Goal: Contribute content

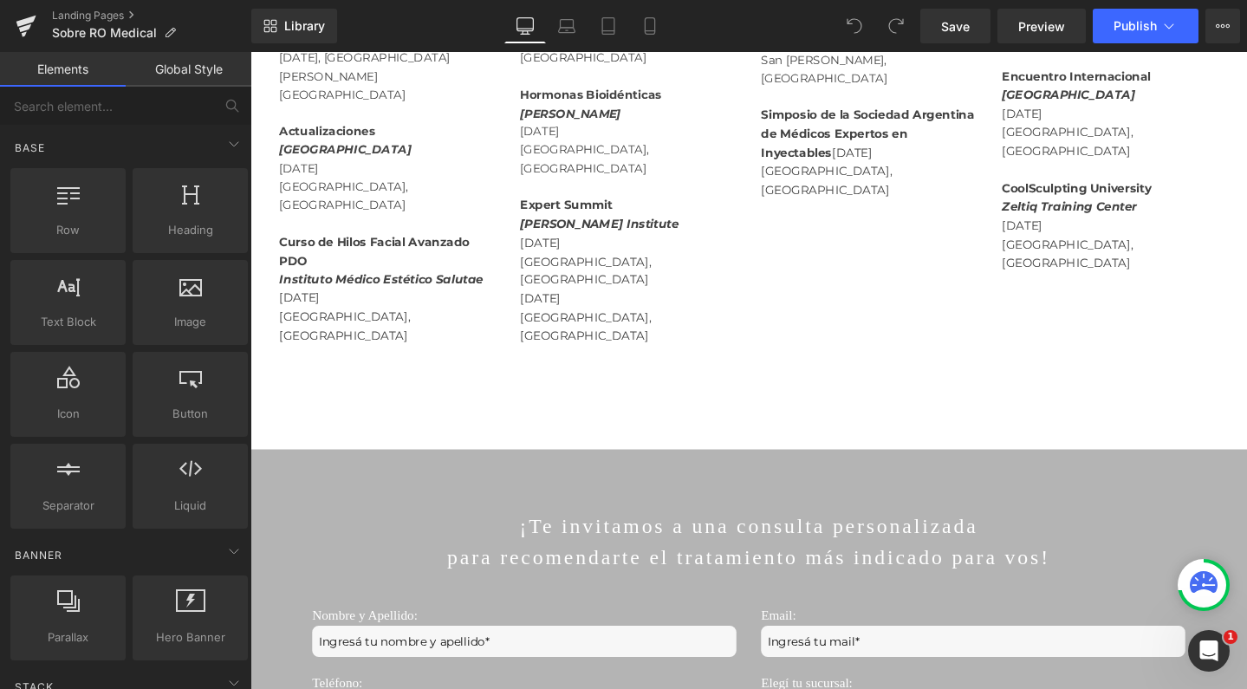
scroll to position [2768, 0]
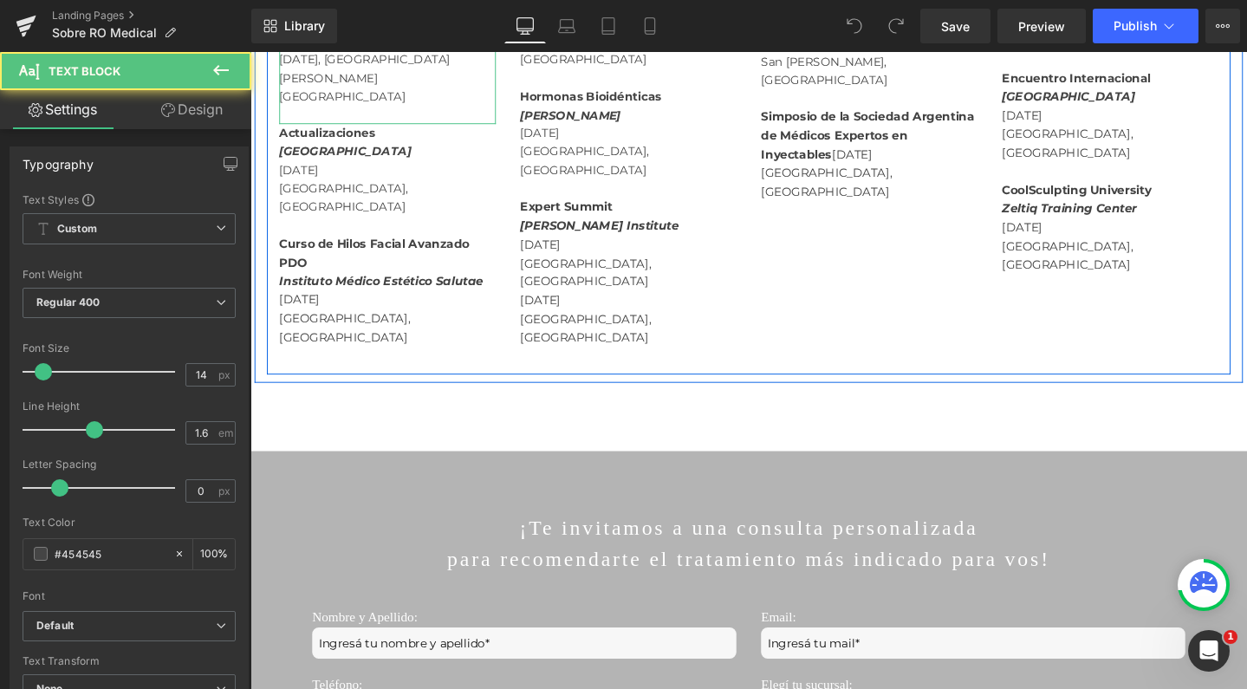
click at [356, 108] on p "[DATE], [GEOGRAPHIC_DATA][PERSON_NAME][GEOGRAPHIC_DATA]" at bounding box center [395, 79] width 228 height 58
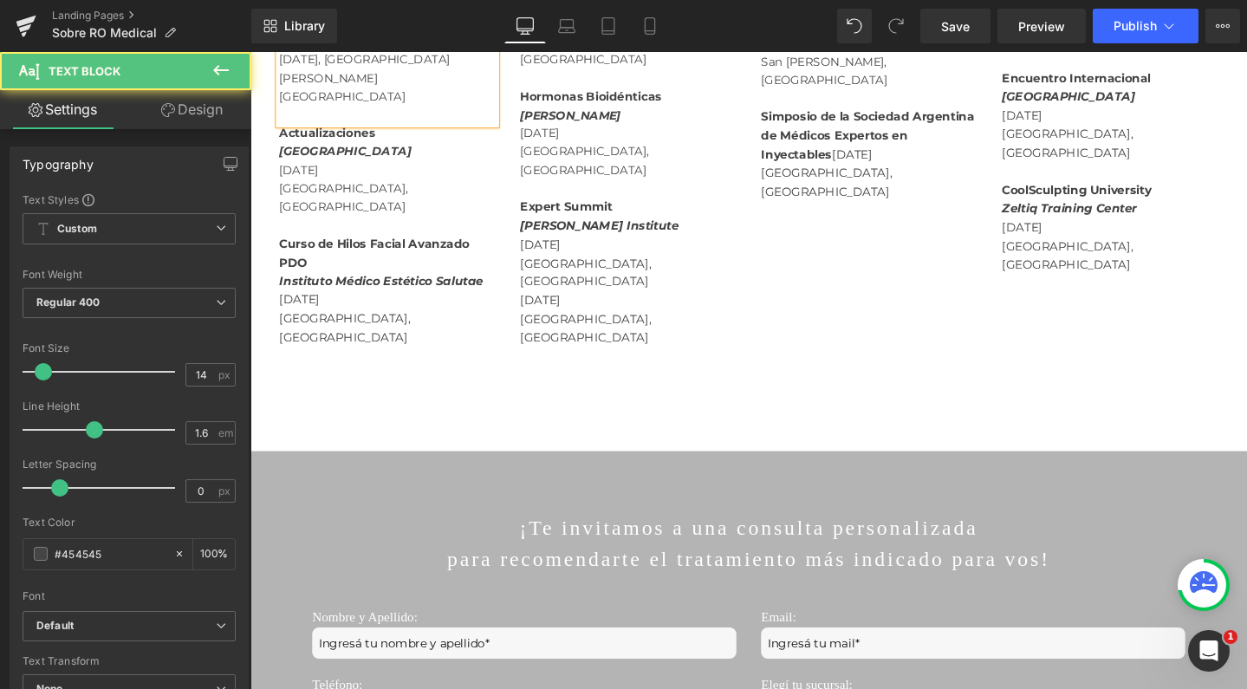
drag, startPoint x: 321, startPoint y: 285, endPoint x: 438, endPoint y: 284, distance: 117.8
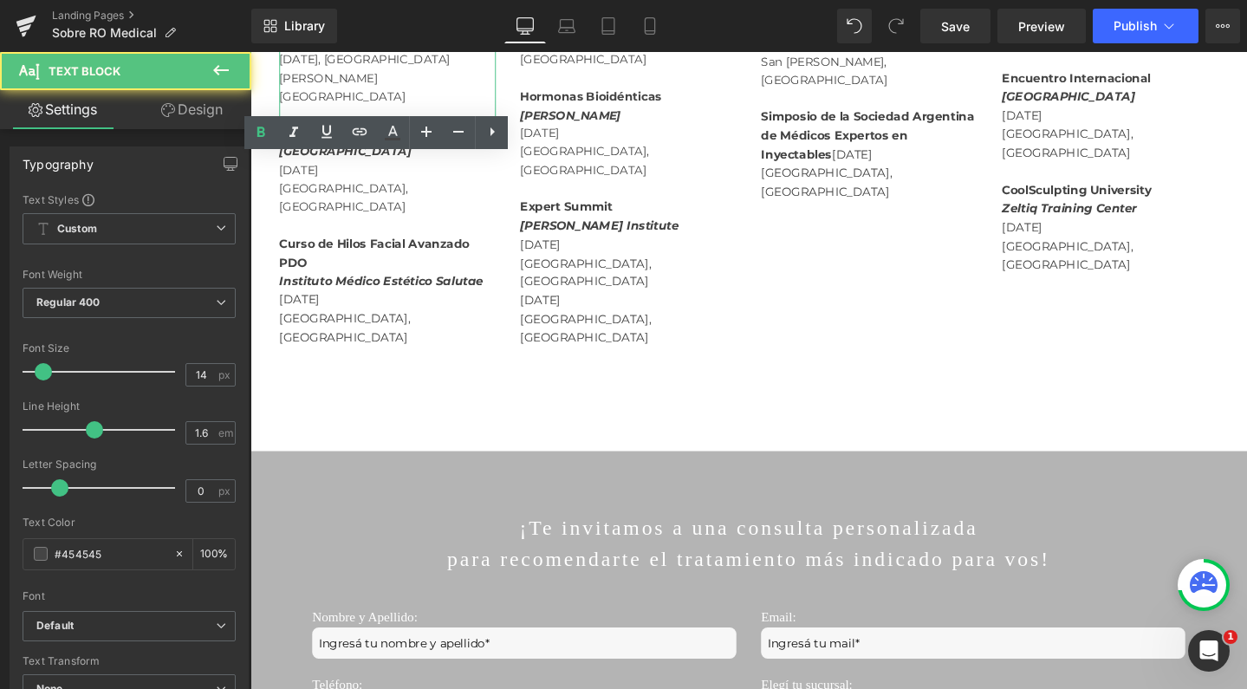
click at [330, 51] on p "[DATE] - [GEOGRAPHIC_DATA], [GEOGRAPHIC_DATA]" at bounding box center [395, 31] width 228 height 39
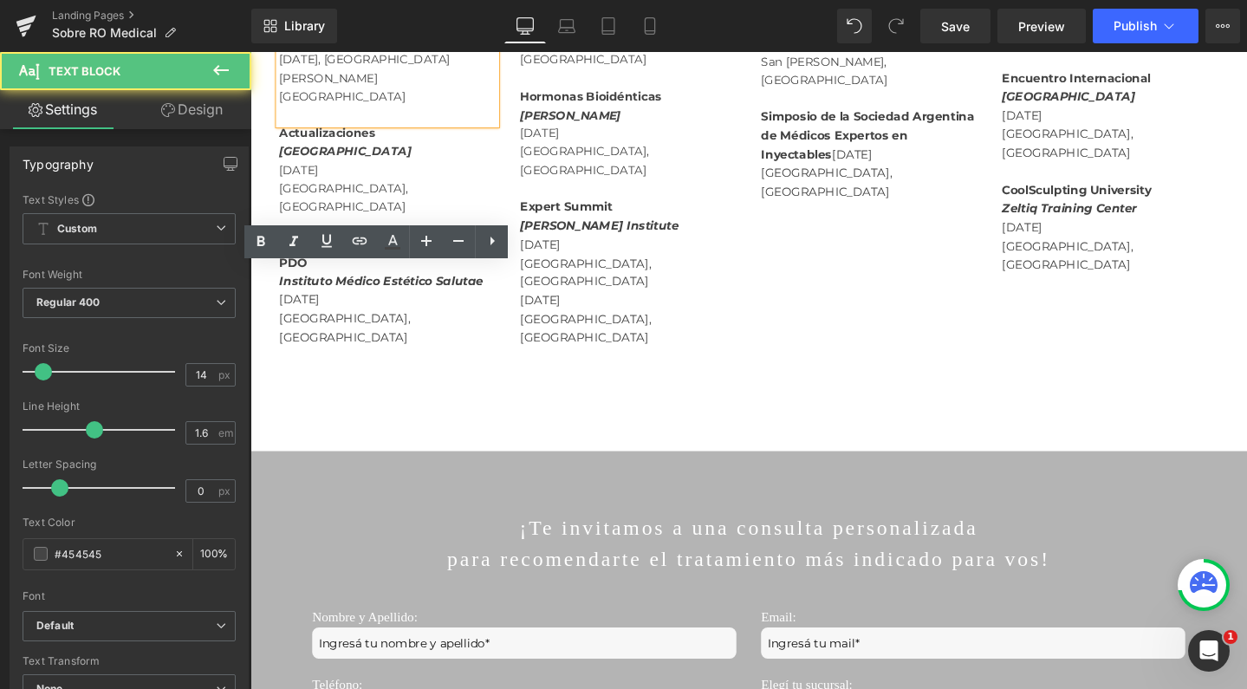
drag, startPoint x: 344, startPoint y: 276, endPoint x: 319, endPoint y: 282, distance: 25.7
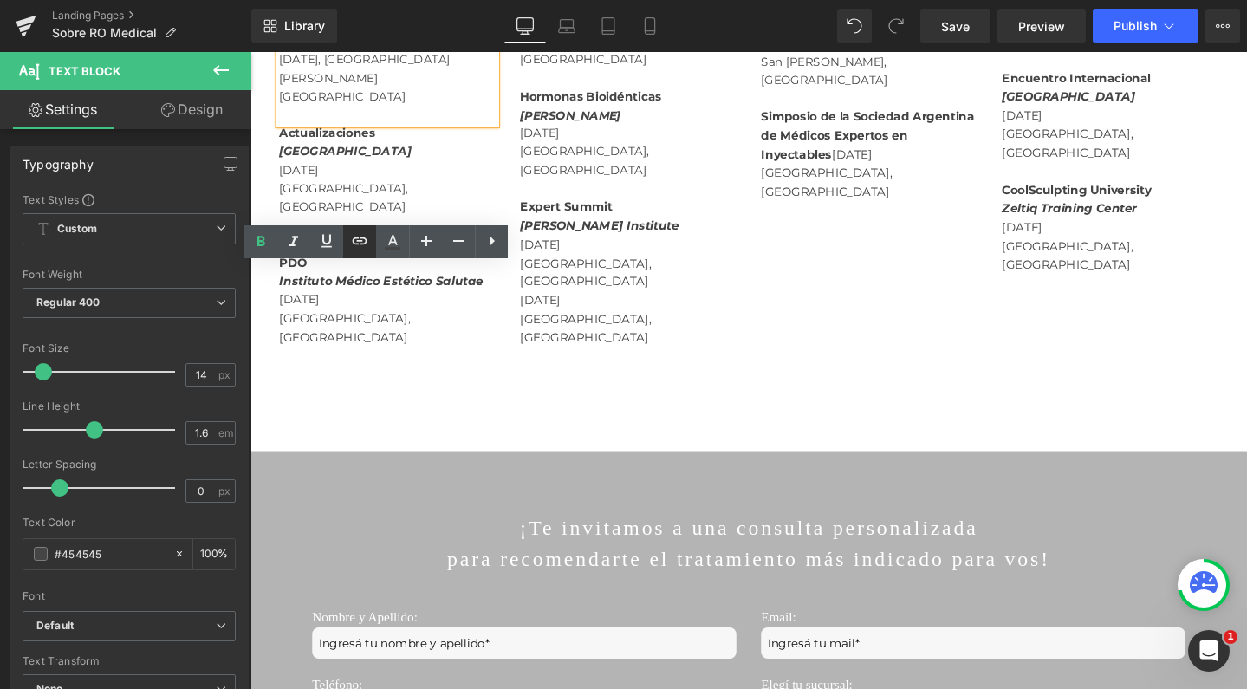
click at [0, 0] on input "text" at bounding box center [0, 0] width 0 height 0
paste input "[URL][DOMAIN_NAME]"
type input "[URL][DOMAIN_NAME]"
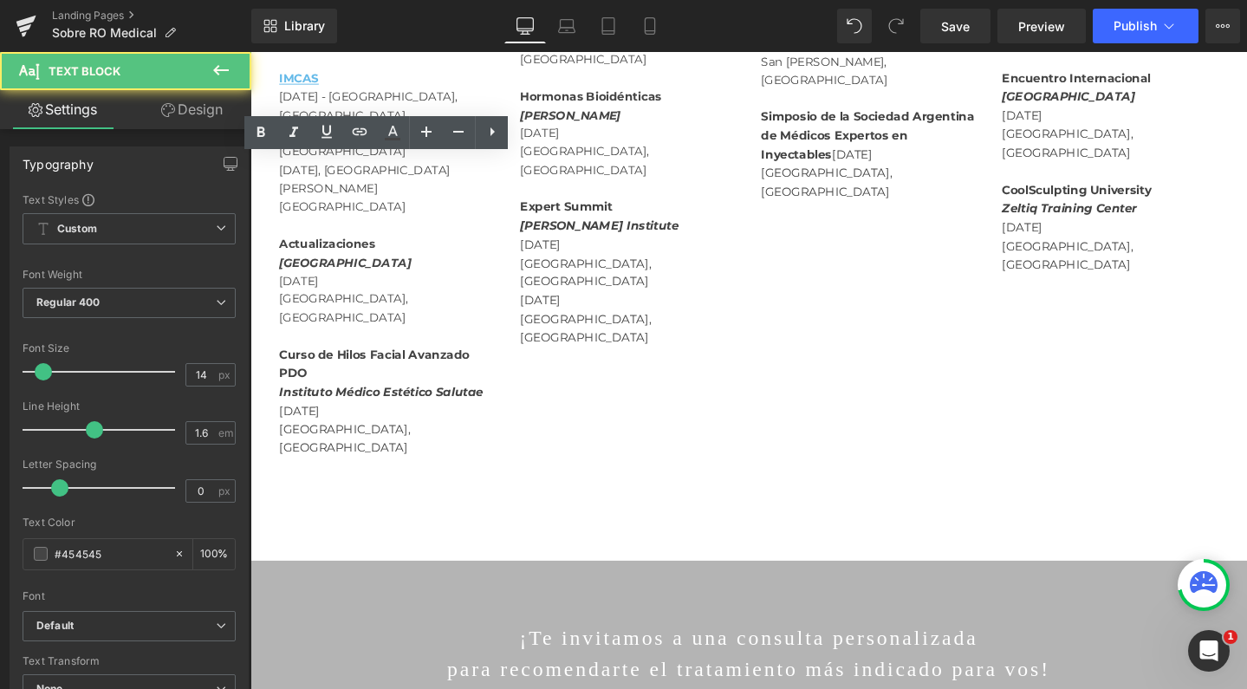
drag, startPoint x: 344, startPoint y: 249, endPoint x: 251, endPoint y: 246, distance: 92.7
click at [255, 246] on div "Congresos y Workshops Últimas participaciones de la Dra. [PERSON_NAME] Heading …" at bounding box center [774, 85] width 1039 height 844
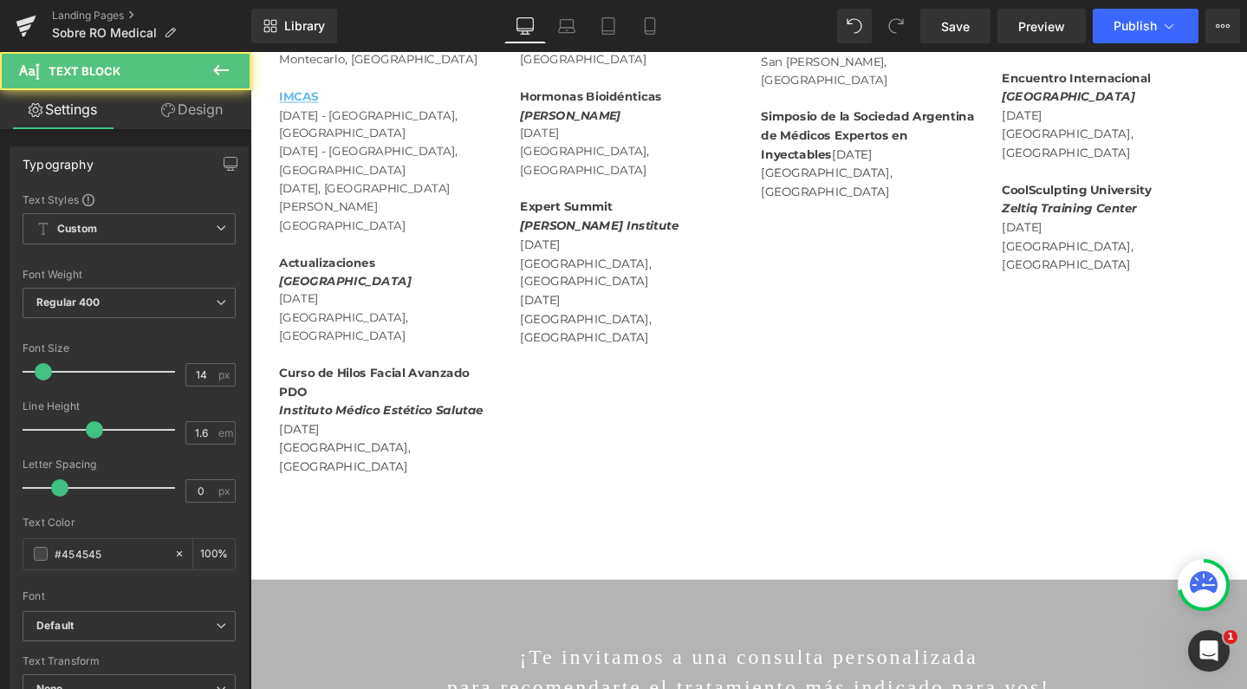
drag, startPoint x: 345, startPoint y: 247, endPoint x: 438, endPoint y: 246, distance: 93.6
drag, startPoint x: 460, startPoint y: 191, endPoint x: 263, endPoint y: 168, distance: 198.0
click at [268, 168] on div "AMWC Aesthetic & Anti-Aging Medicine World Congress [DATE], 2022, 2021, 2020, 2…" at bounding box center [395, 177] width 254 height 681
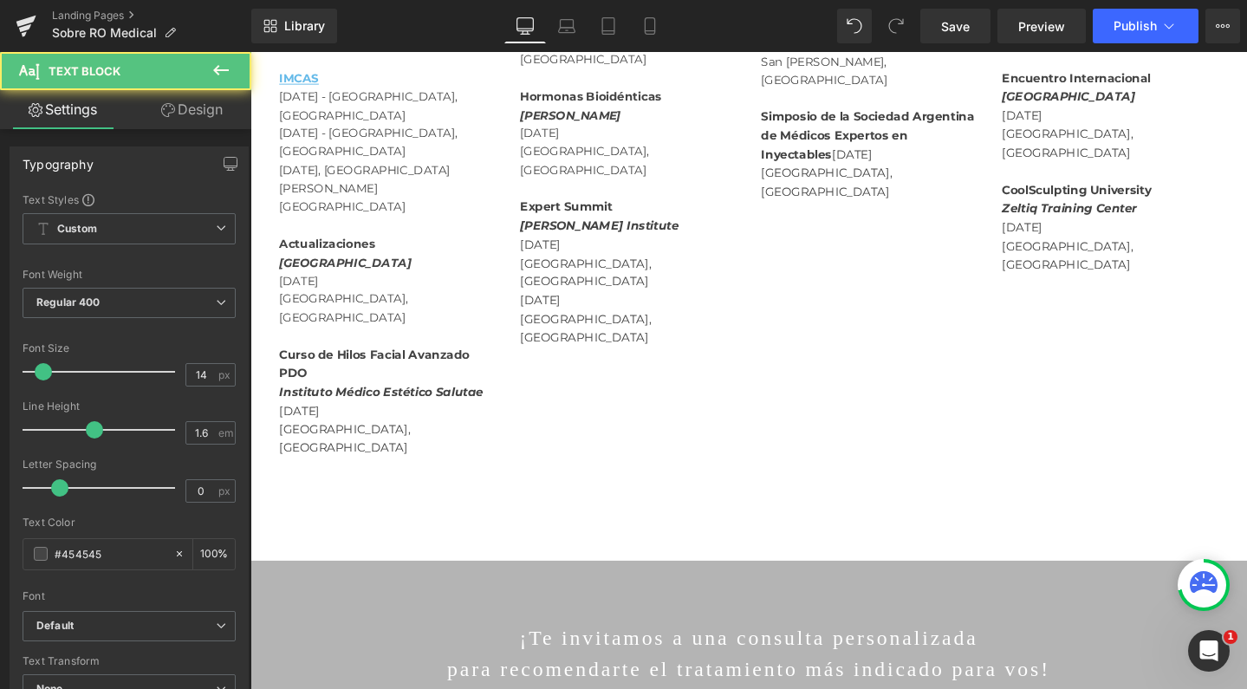
drag, startPoint x: 340, startPoint y: 204, endPoint x: 256, endPoint y: 195, distance: 85.4
click at [256, 195] on div "Congresos y Workshops Últimas participaciones de la Dra. [PERSON_NAME] Heading …" at bounding box center [774, 85] width 1039 height 844
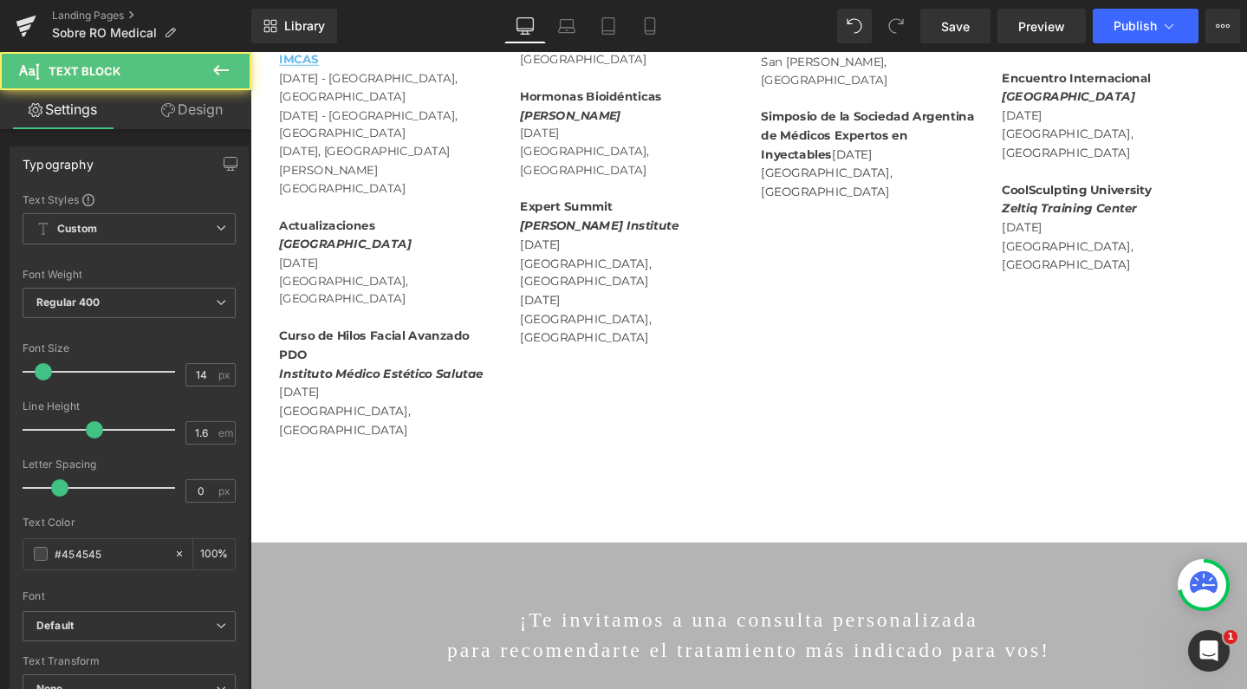
drag, startPoint x: 404, startPoint y: 178, endPoint x: 262, endPoint y: 169, distance: 141.5
click at [262, 169] on div "Congresos y Workshops Últimas participaciones de la Dra. [PERSON_NAME] Heading …" at bounding box center [774, 75] width 1039 height 825
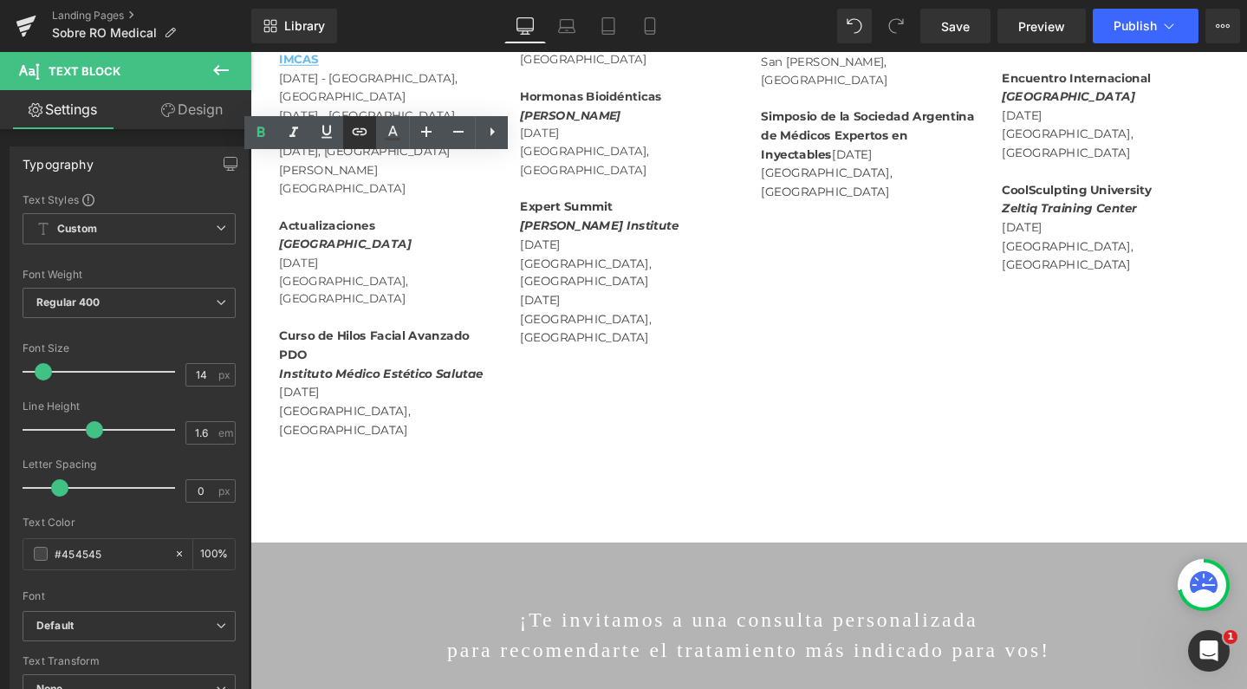
click at [0, 0] on input "[URL][DOMAIN_NAME]" at bounding box center [0, 0] width 0 height 0
paste input "[URL][DOMAIN_NAME]"
type input "[URL][DOMAIN_NAME]"
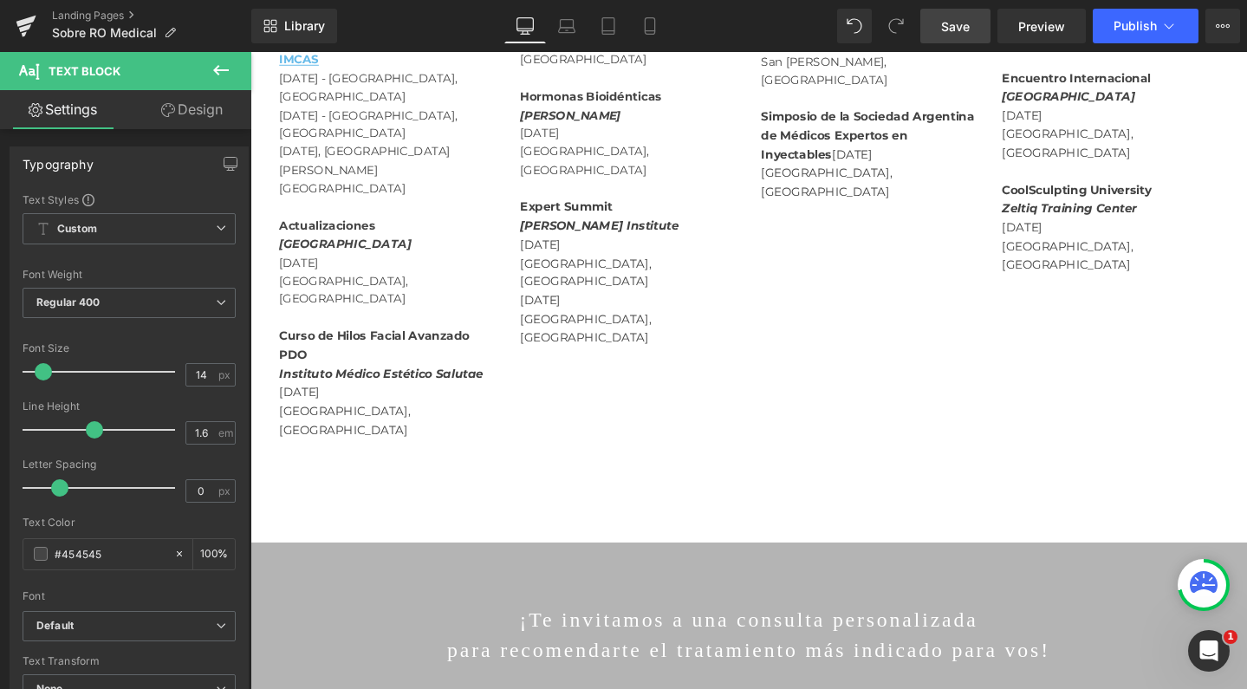
click at [958, 30] on span "Save" at bounding box center [955, 26] width 29 height 18
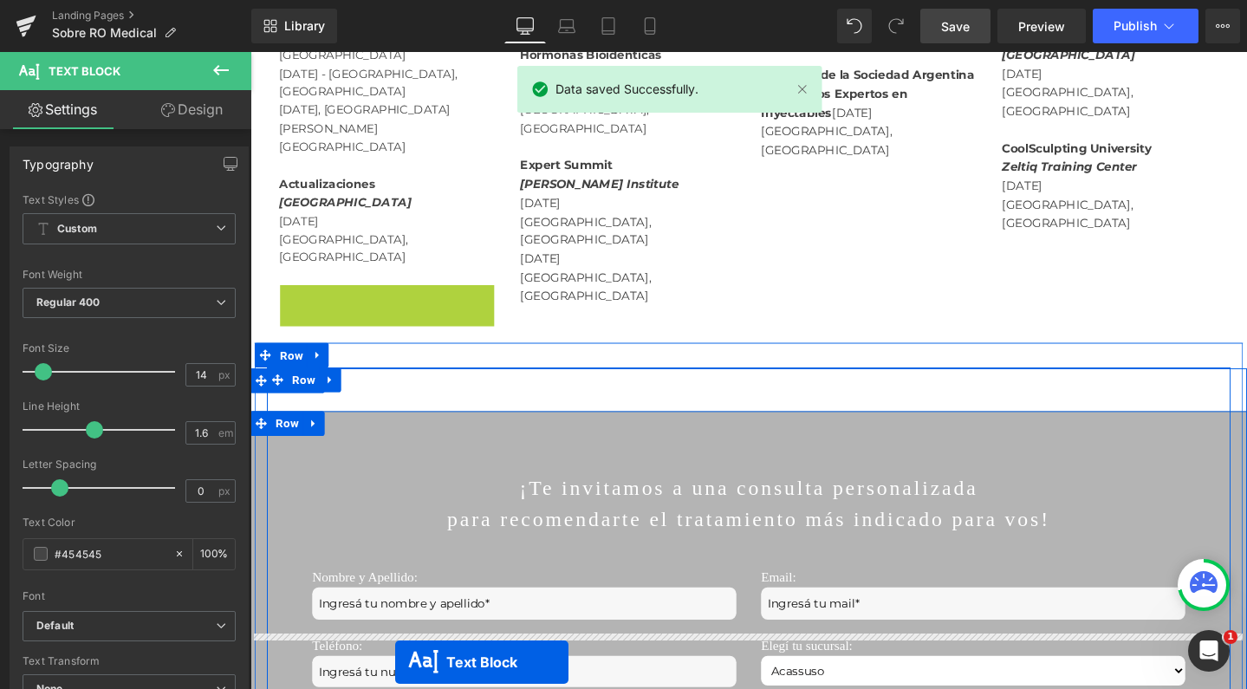
scroll to position [2836, 0]
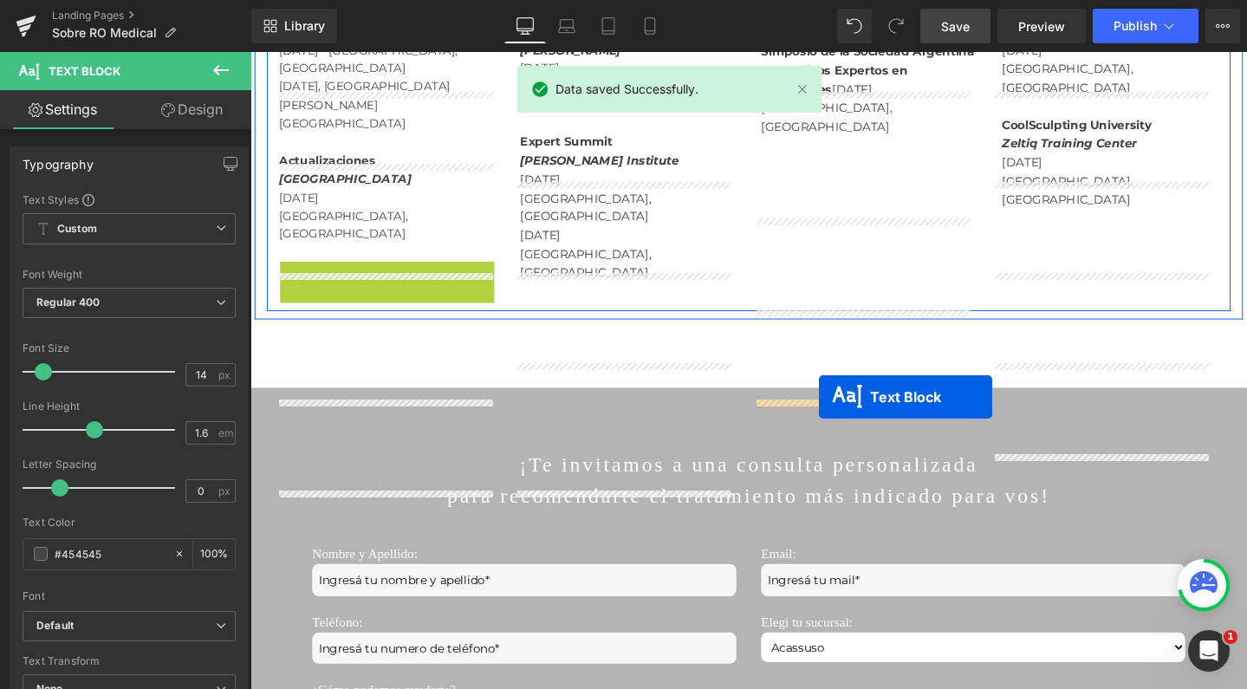
drag, startPoint x: 348, startPoint y: 644, endPoint x: 848, endPoint y: 415, distance: 550.0
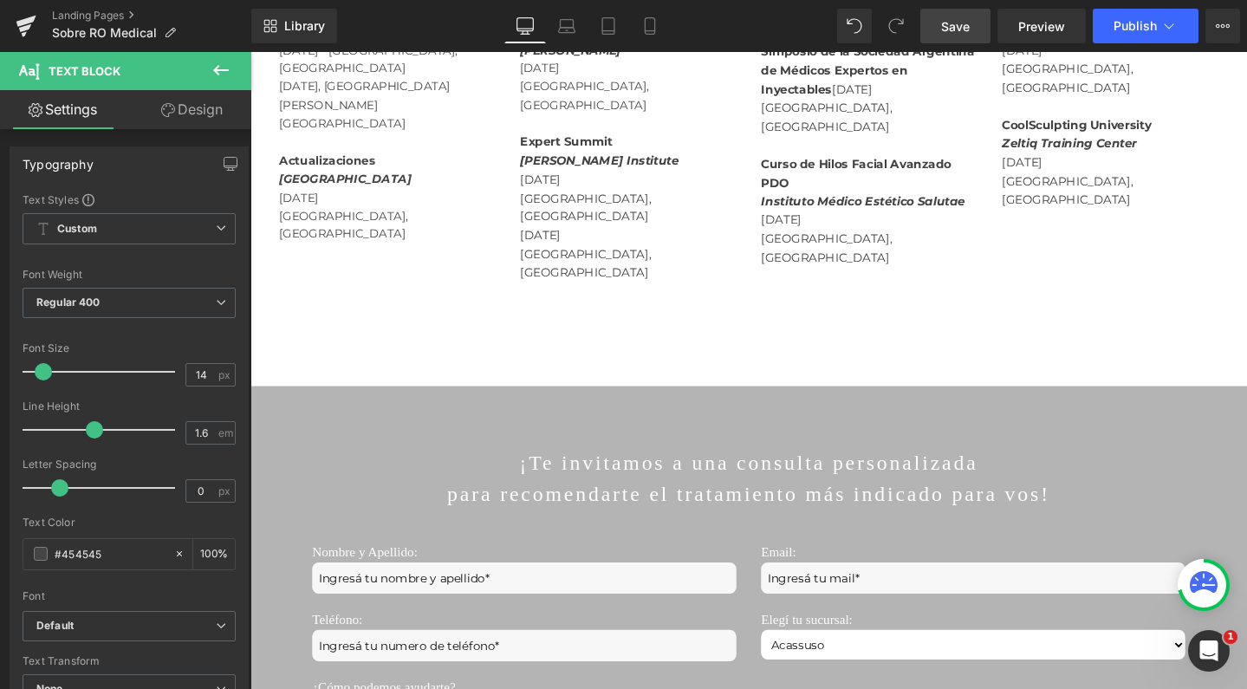
click at [945, 29] on span "Save" at bounding box center [955, 26] width 29 height 18
click at [1124, 22] on span "Publish" at bounding box center [1134, 26] width 43 height 14
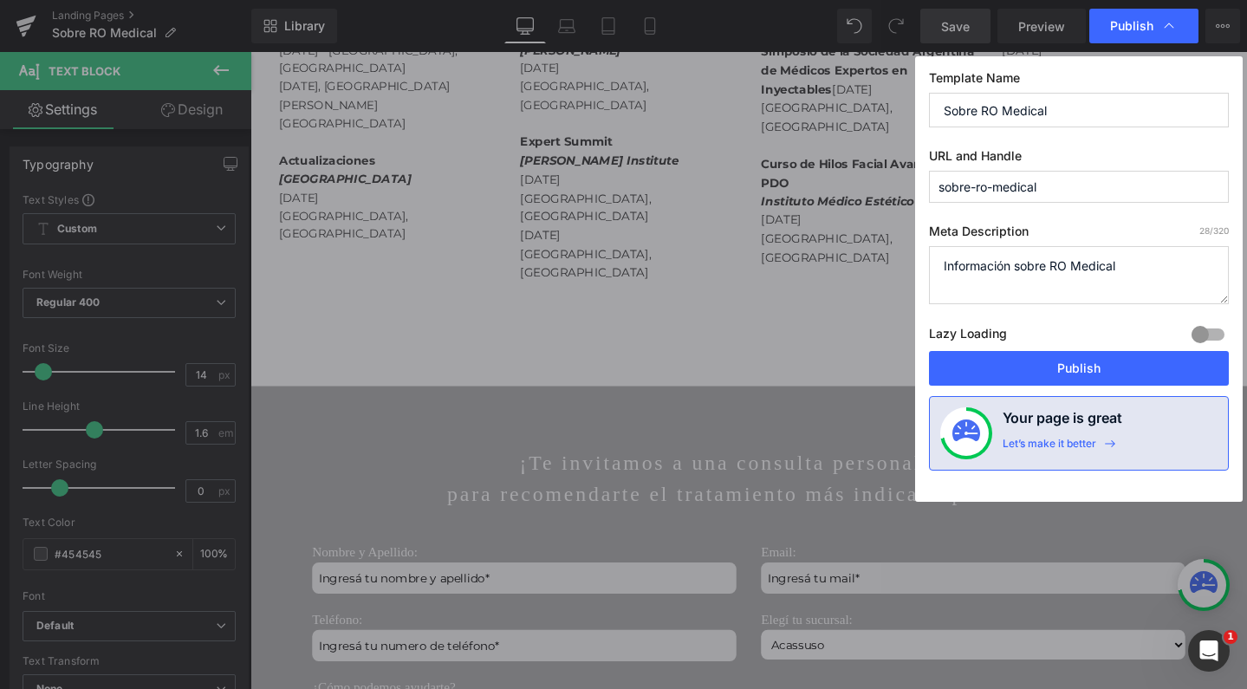
drag, startPoint x: 1136, startPoint y: 271, endPoint x: 925, endPoint y: 255, distance: 211.1
click at [0, 0] on div "Template Name Sobre RO Medical URL and Handle sobre-ro-medical Meta Description…" at bounding box center [0, 0] width 0 height 0
paste textarea ""En Ro Medical combinamos ciencia, tecnología y experiencia médica para realzar…"
click at [0, 0] on textarea "Información sobre RO Medical" at bounding box center [0, 0] width 0 height 0
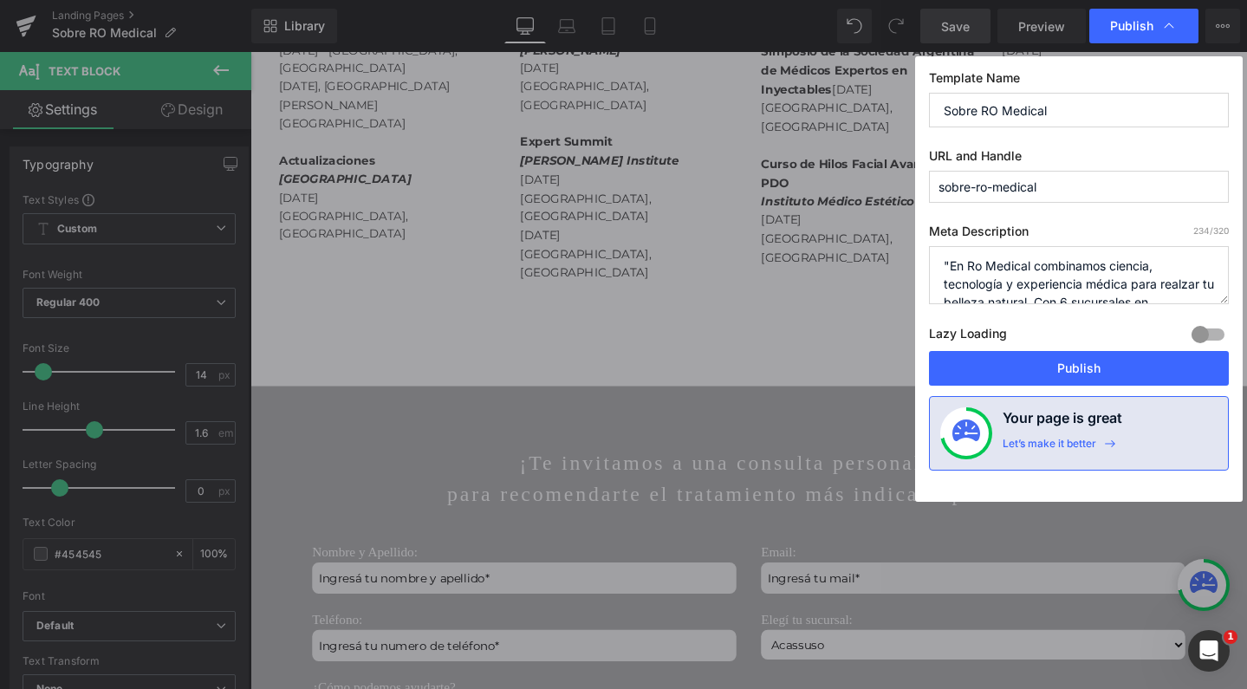
type textarea "En Ro Medical combinamos ciencia, tecnología y experiencia médica para realzar …"
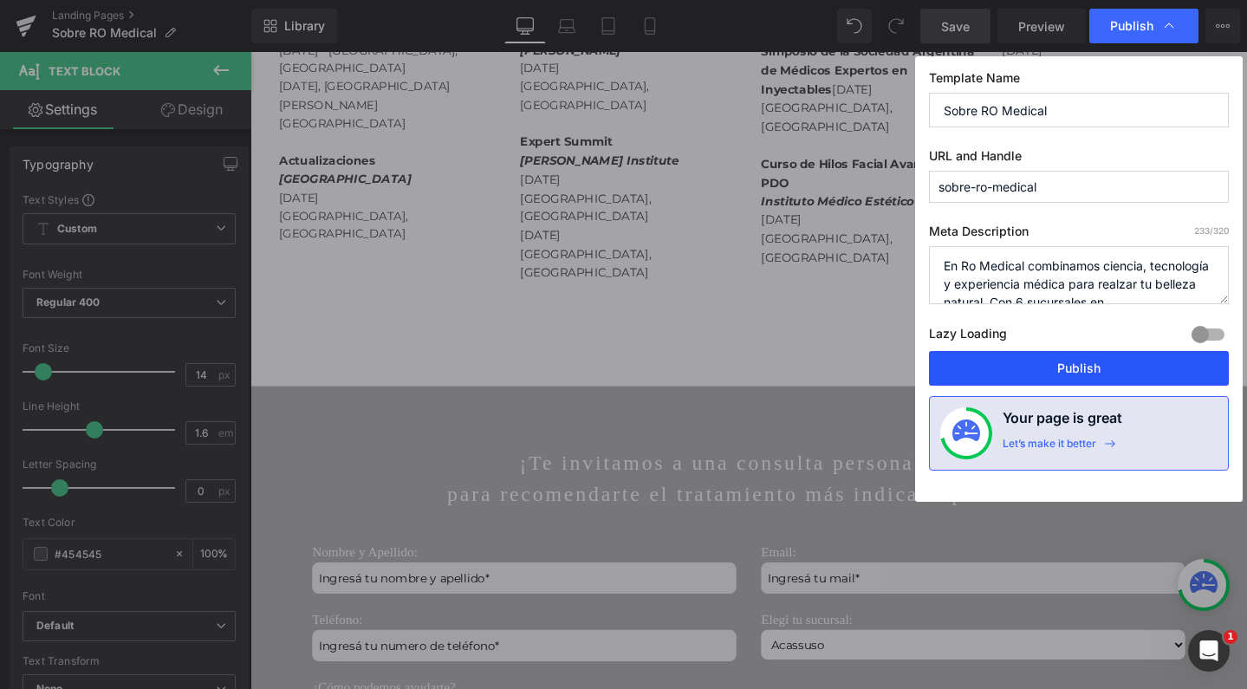
click at [0, 0] on button "Publish" at bounding box center [0, 0] width 0 height 0
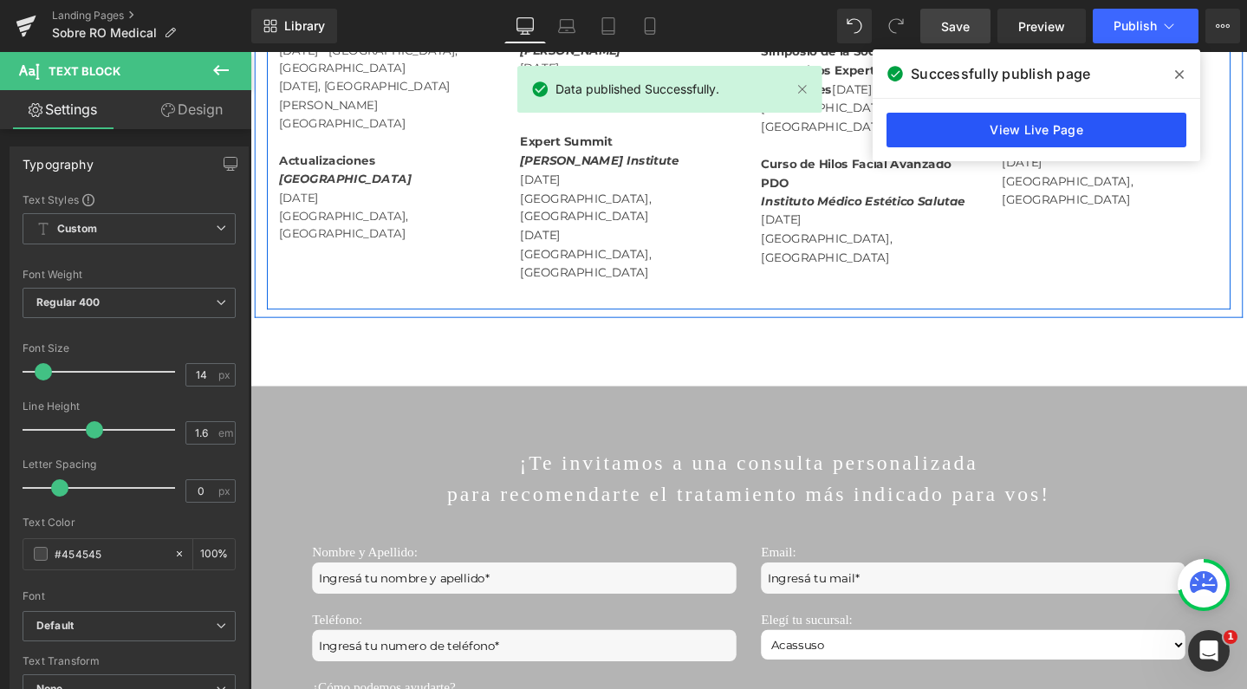
click at [0, 0] on link "View Live Page" at bounding box center [0, 0] width 0 height 0
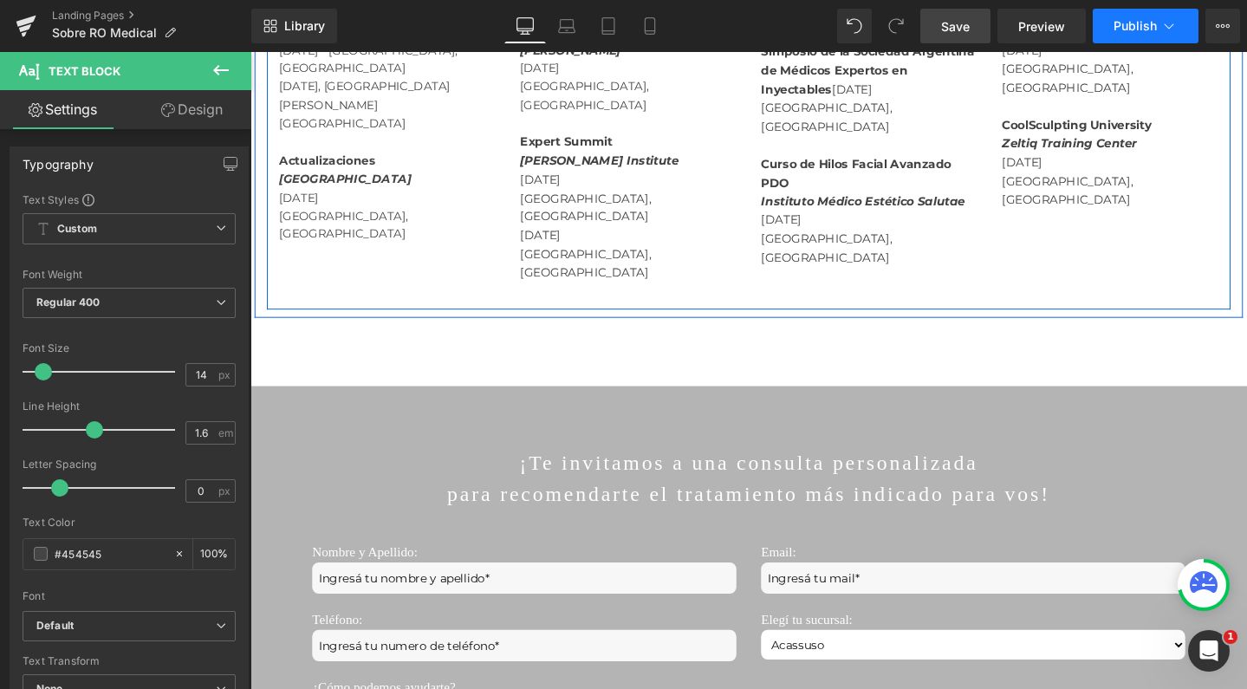
click at [1146, 23] on span "Publish" at bounding box center [1134, 26] width 43 height 14
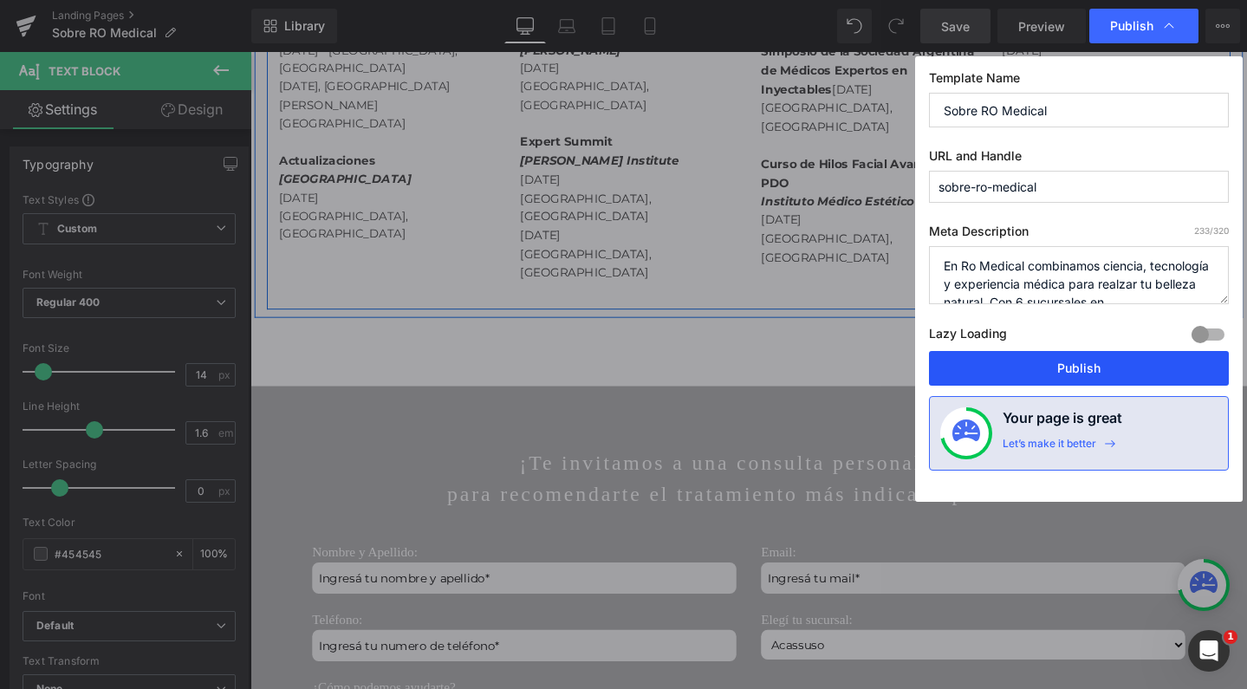
click at [0, 0] on button "Publish" at bounding box center [0, 0] width 0 height 0
